Goal: Task Accomplishment & Management: Use online tool/utility

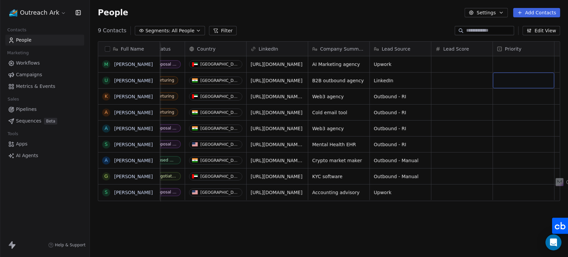
scroll to position [0, 282]
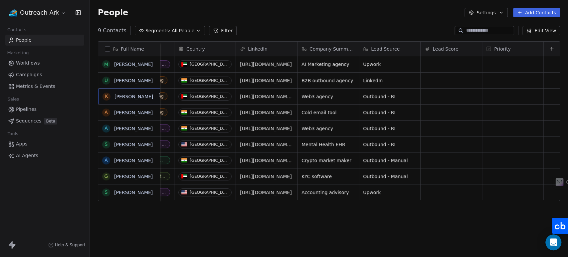
click at [549, 48] on icon at bounding box center [551, 48] width 5 height 5
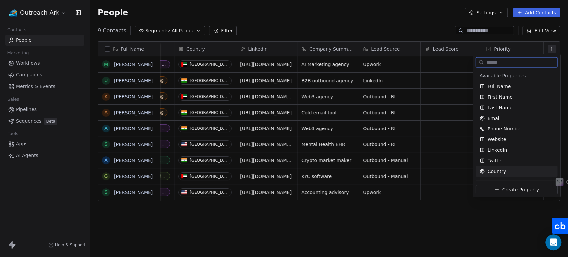
click at [517, 189] on span "Create Property" at bounding box center [520, 189] width 37 height 7
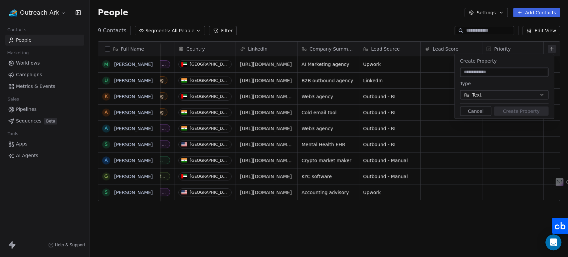
click at [505, 95] on button "Text" at bounding box center [504, 94] width 88 height 9
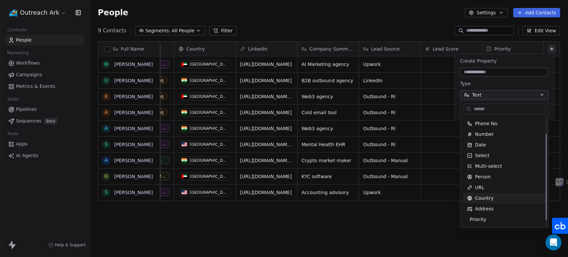
scroll to position [0, 0]
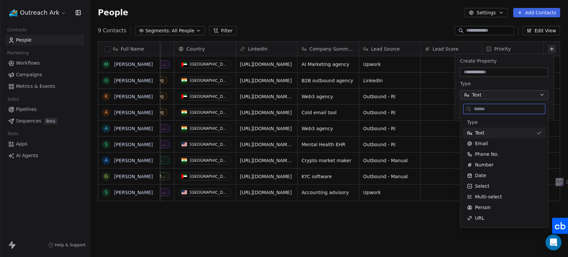
click at [488, 131] on div "Text" at bounding box center [500, 132] width 67 height 7
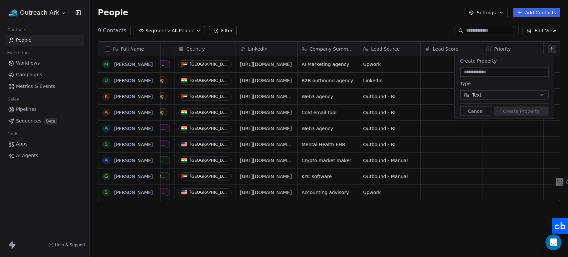
click at [484, 71] on input at bounding box center [504, 72] width 86 height 7
type input "*****"
click at [519, 108] on button "Create Property" at bounding box center [521, 110] width 55 height 9
click at [512, 111] on button "Create Property" at bounding box center [521, 110] width 55 height 9
click at [512, 110] on button "Create Property" at bounding box center [521, 110] width 55 height 9
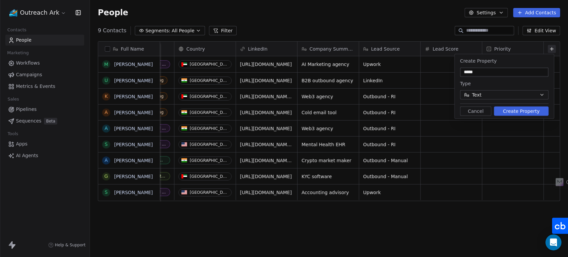
click at [490, 206] on div "Full Name M Mohit Lodha U Utsav Nagda K Karan Ruparel A Anil Salvi A Adarsh Jai…" at bounding box center [329, 149] width 478 height 226
click at [515, 112] on button "Create Property" at bounding box center [521, 110] width 55 height 9
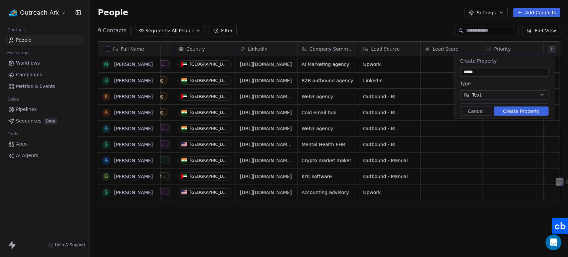
click at [503, 109] on button "Create Property" at bounding box center [521, 110] width 55 height 9
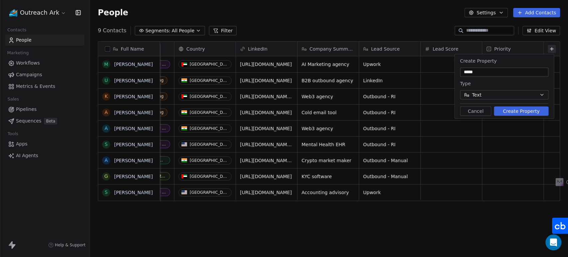
click at [503, 109] on button "Create Property" at bounding box center [521, 110] width 55 height 9
